Goal: Find specific page/section: Find specific page/section

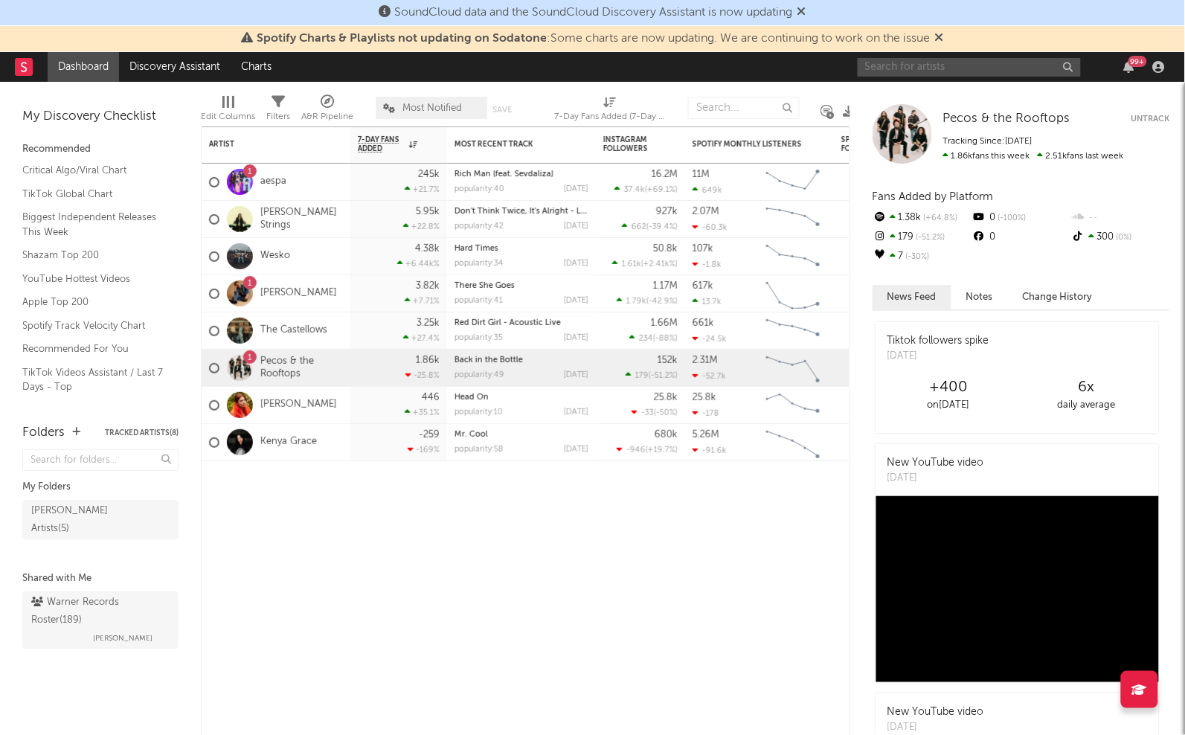
click at [934, 60] on input "text" at bounding box center [969, 67] width 223 height 19
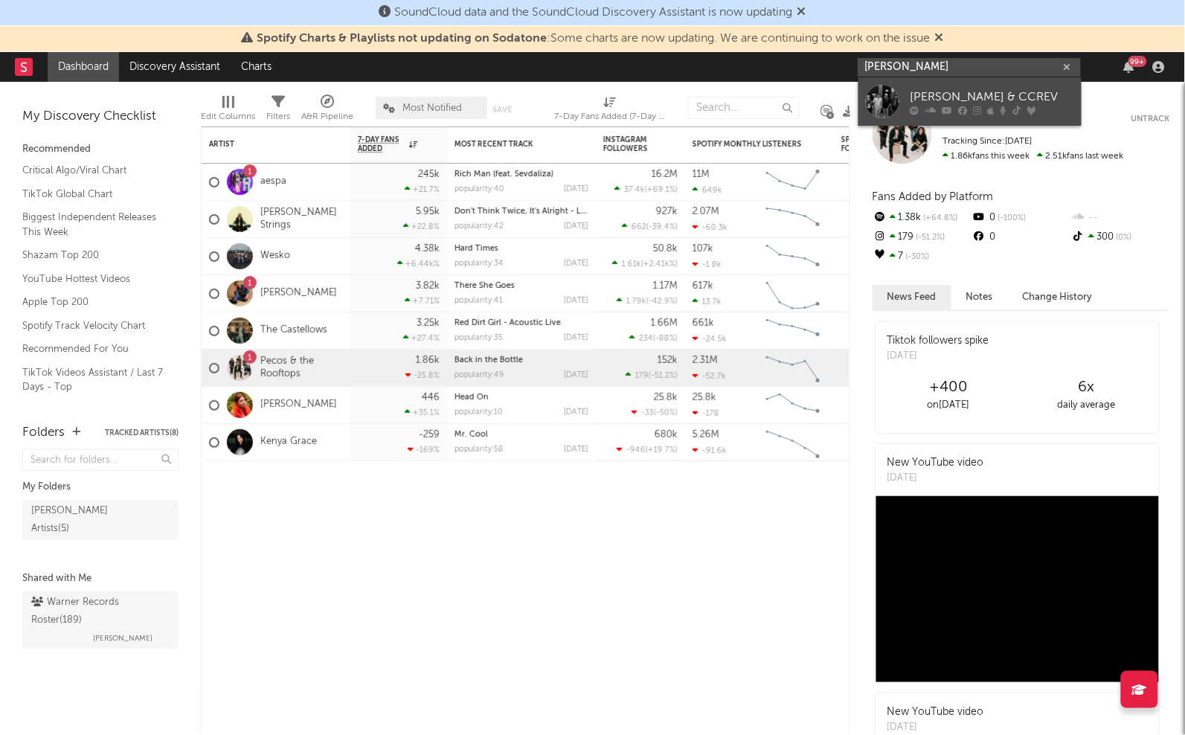
type input "[PERSON_NAME]"
click at [1001, 80] on link "[PERSON_NAME] & CCREV" at bounding box center [970, 101] width 223 height 48
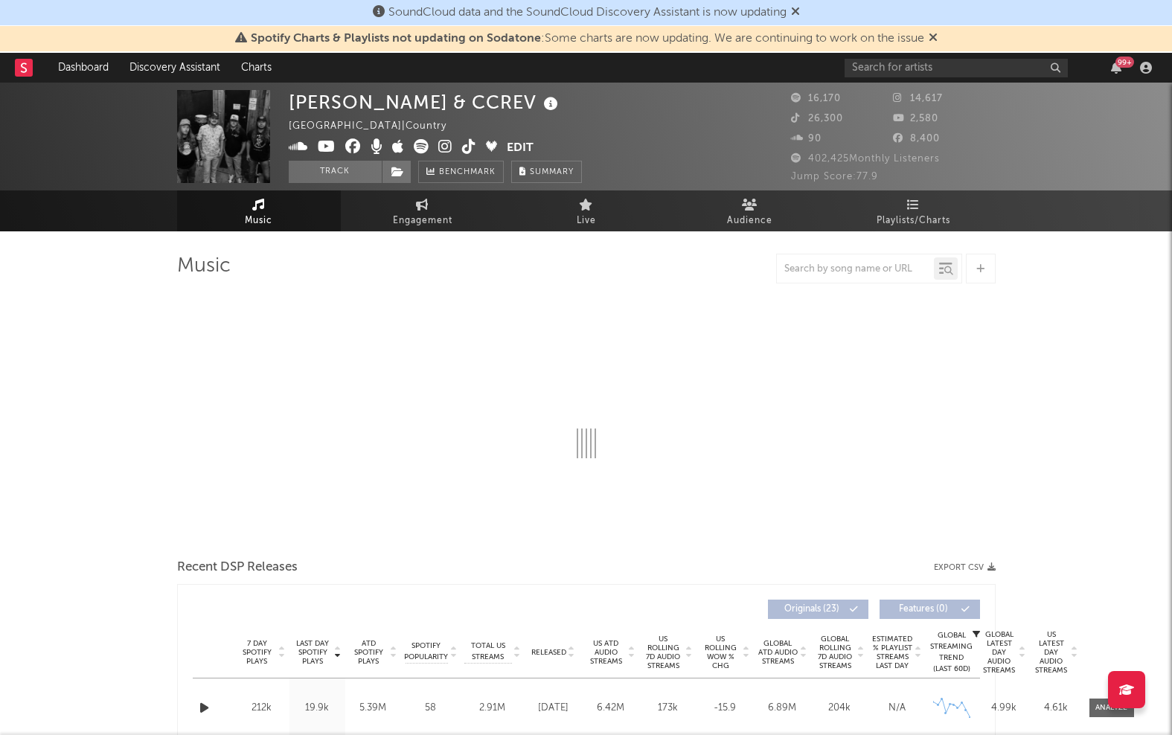
select select "6m"
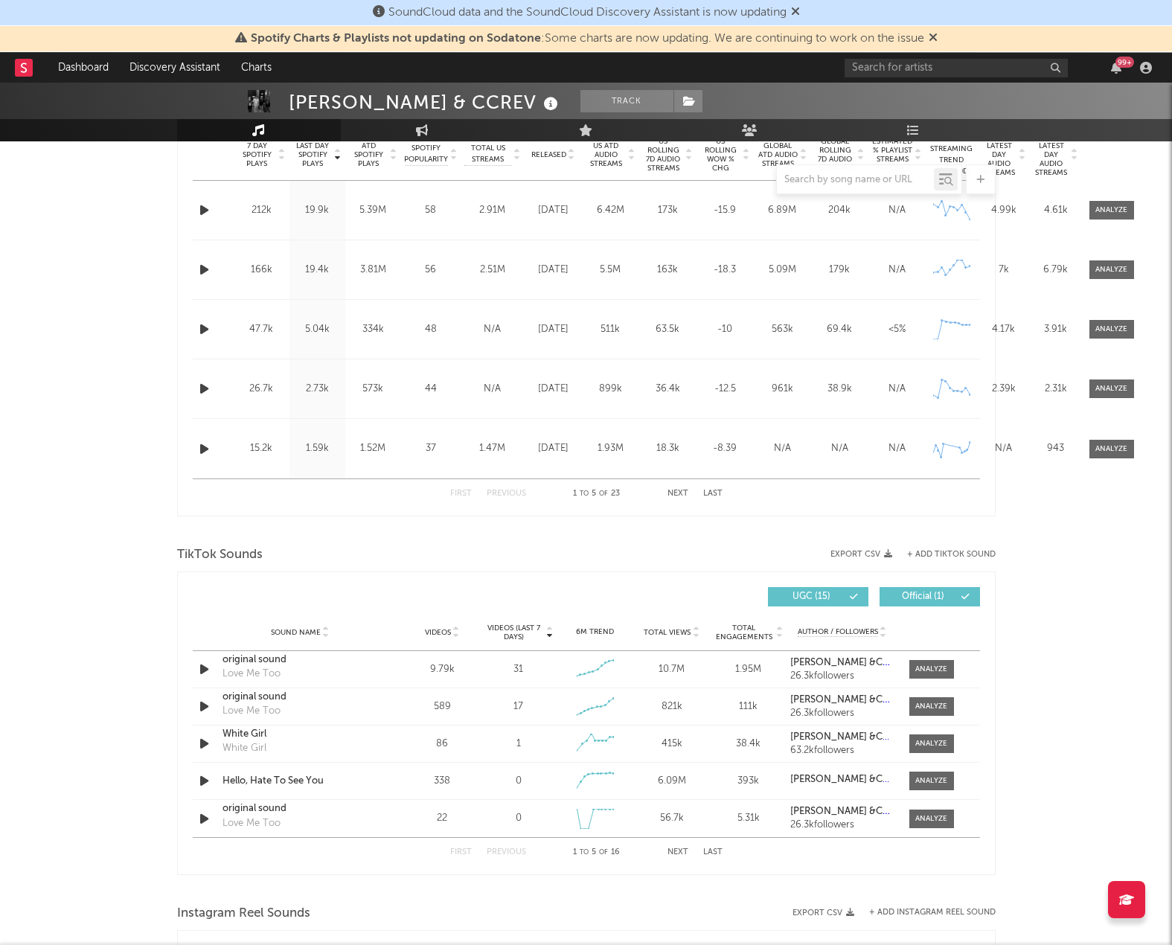
scroll to position [651, 0]
